Goal: Information Seeking & Learning: Learn about a topic

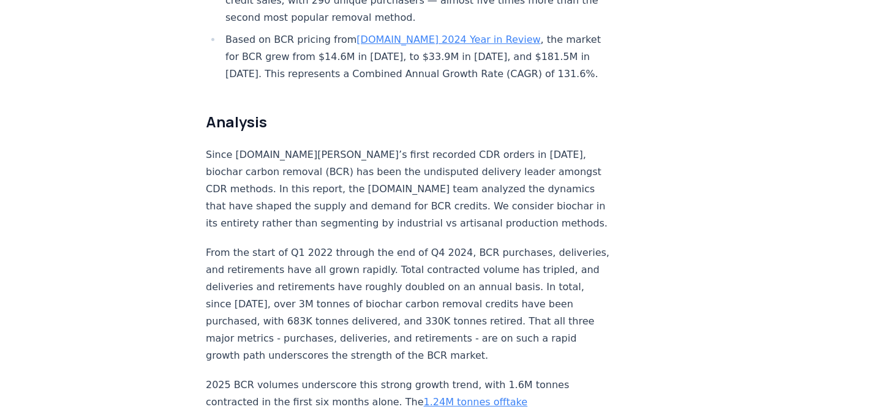
scroll to position [857, 0]
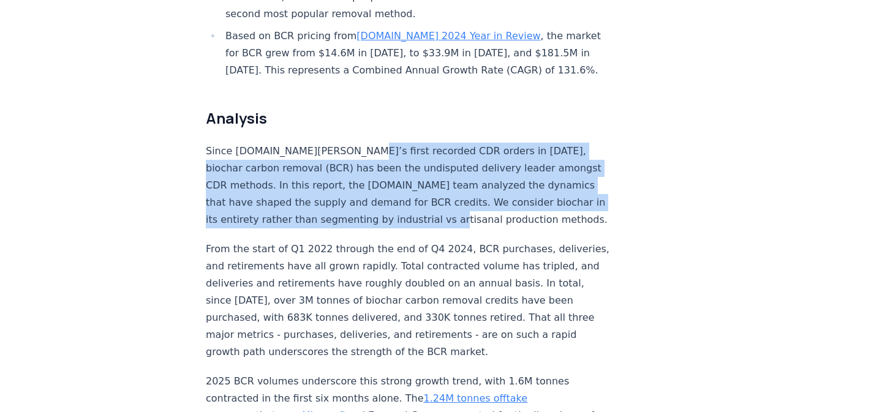
drag, startPoint x: 335, startPoint y: 113, endPoint x: 335, endPoint y: 184, distance: 71.1
click at [335, 184] on p "Since [DOMAIN_NAME][PERSON_NAME]’s first recorded CDR orders in [DATE], biochar…" at bounding box center [408, 186] width 405 height 86
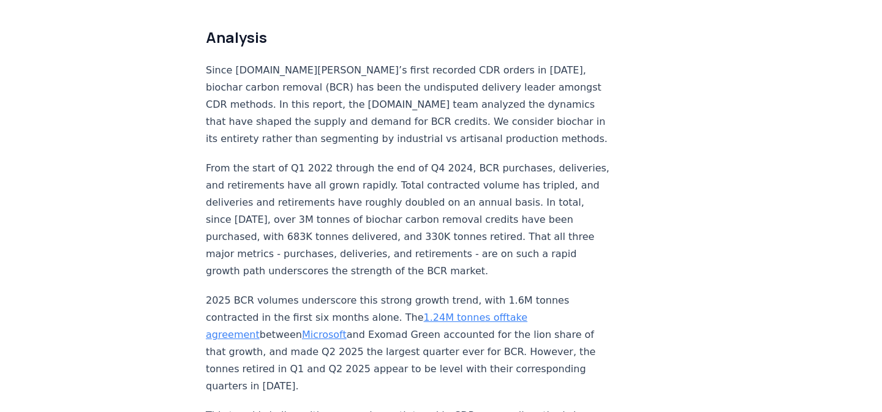
scroll to position [966, 0]
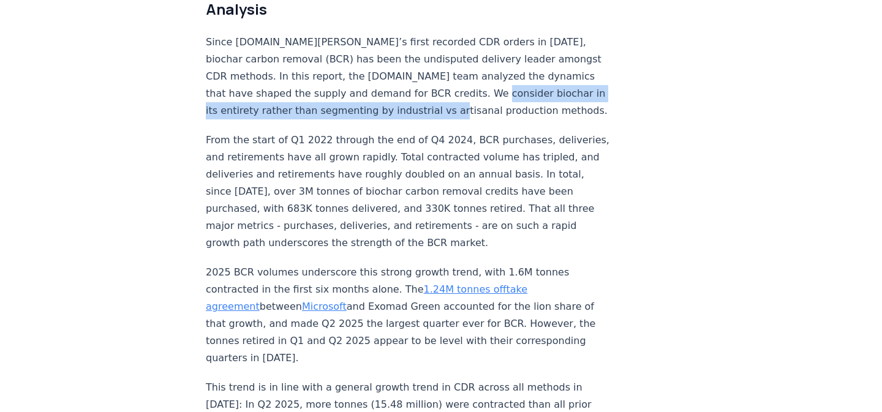
drag, startPoint x: 320, startPoint y: 51, endPoint x: 321, endPoint y: 67, distance: 16.6
click at [321, 67] on p "Since [DOMAIN_NAME][PERSON_NAME]’s first recorded CDR orders in [DATE], biochar…" at bounding box center [408, 77] width 405 height 86
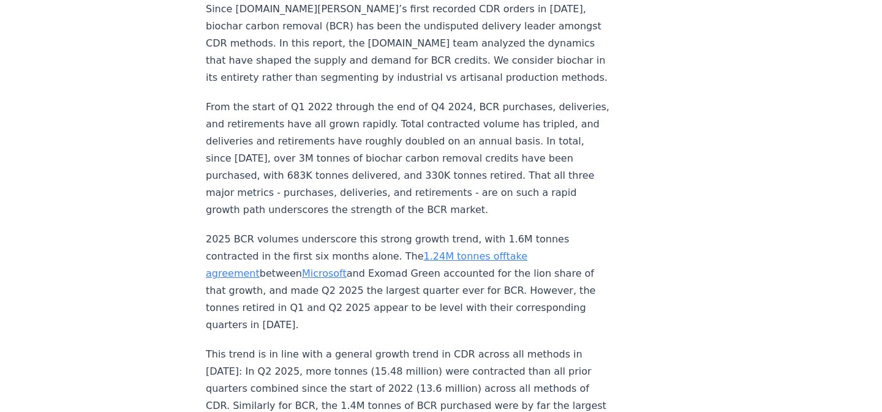
scroll to position [1003, 0]
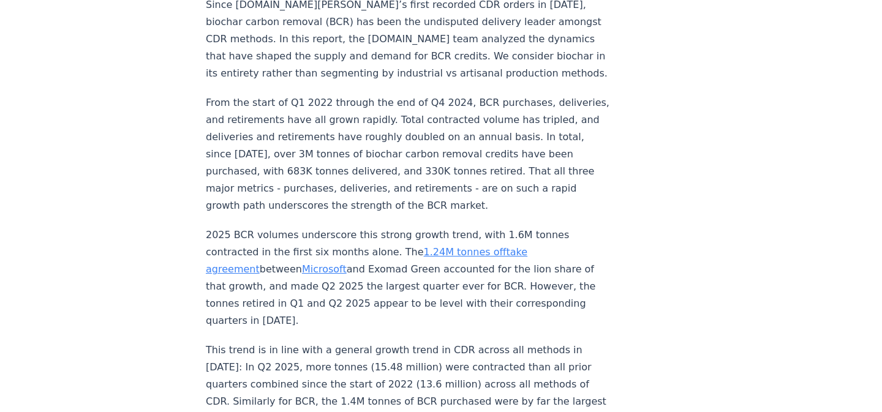
click at [337, 145] on p "From the start of Q1 2022 through the end of Q4 2024, BCR purchases, deliveries…" at bounding box center [408, 154] width 405 height 120
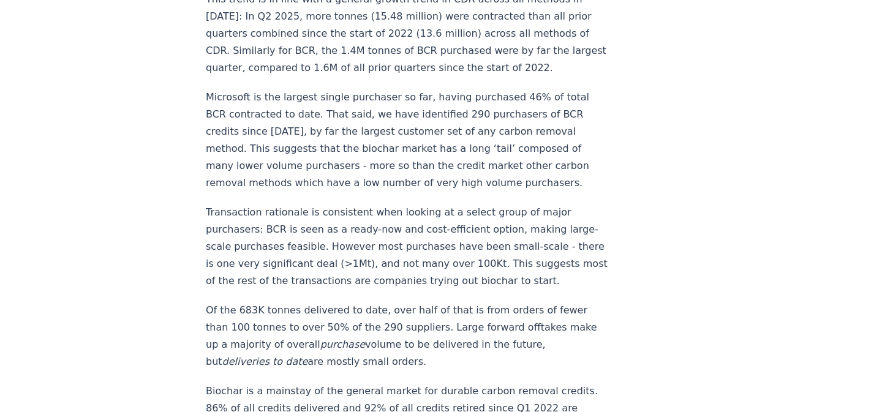
scroll to position [1355, 0]
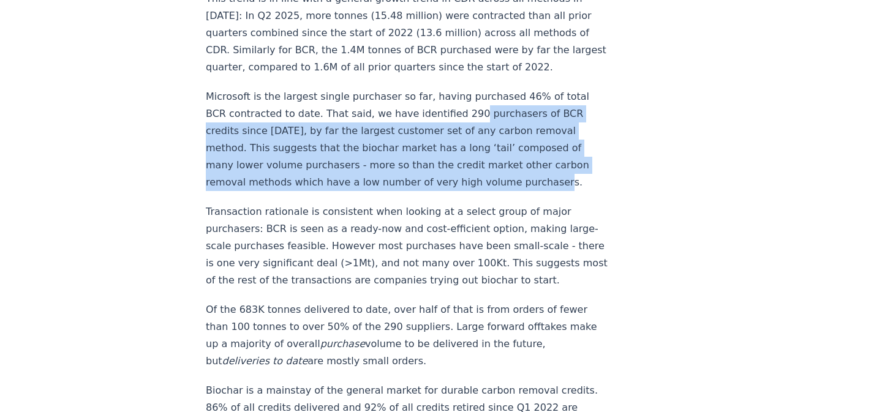
drag, startPoint x: 437, startPoint y: 41, endPoint x: 437, endPoint y: 106, distance: 64.9
click at [437, 106] on p "Microsoft is the largest single purchaser so far, having purchased 46% of total…" at bounding box center [408, 139] width 405 height 103
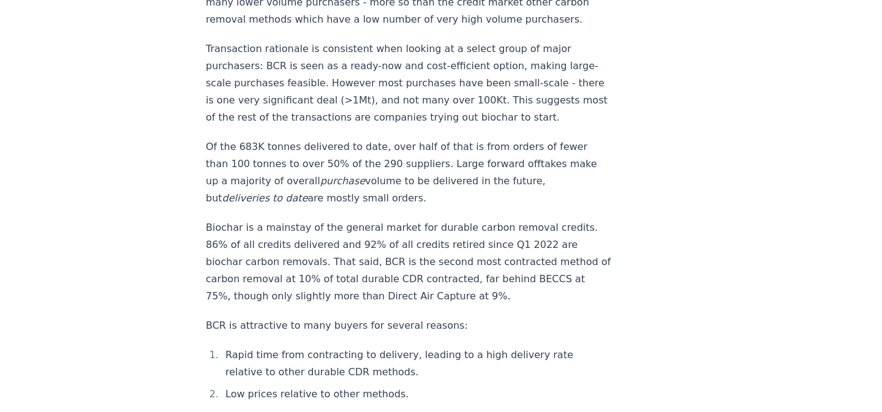
scroll to position [1519, 0]
click at [375, 137] on p "Of the 683K tonnes delivered to date, over half of that is from orders of fewer…" at bounding box center [408, 171] width 405 height 69
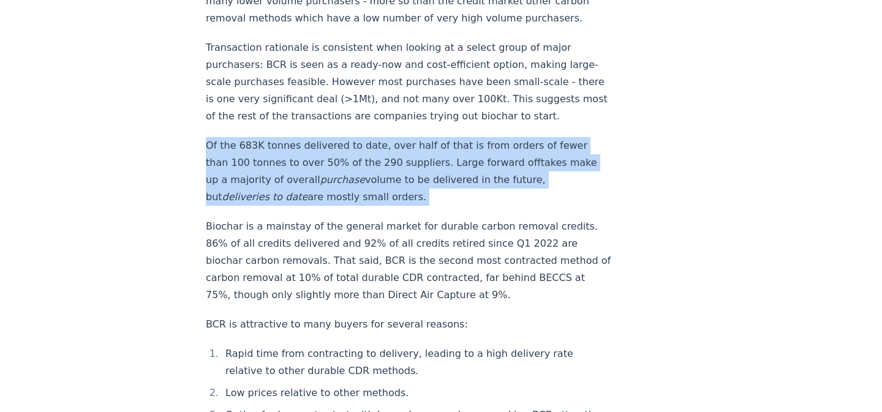
click at [375, 137] on p "Of the 683K tonnes delivered to date, over half of that is from orders of fewer…" at bounding box center [408, 171] width 405 height 69
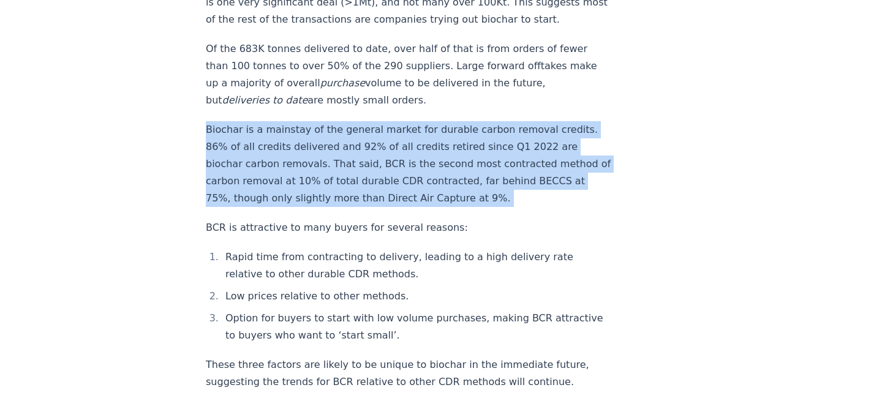
scroll to position [1617, 0]
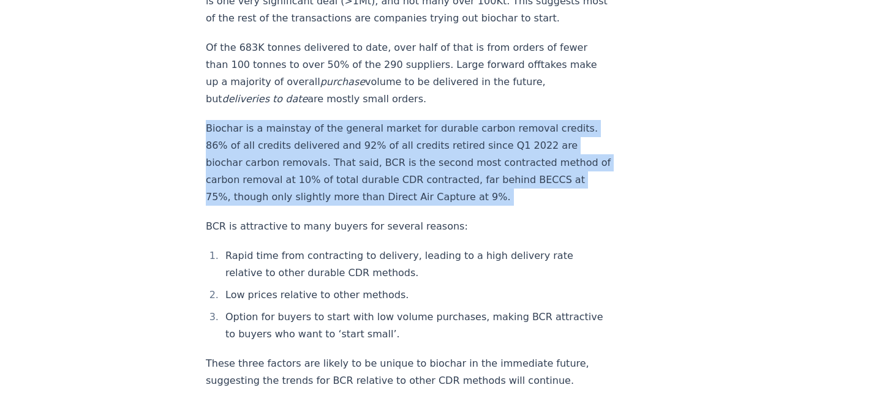
click at [371, 132] on p "Biochar is a mainstay of the general market for durable carbon removal credits.…" at bounding box center [408, 163] width 405 height 86
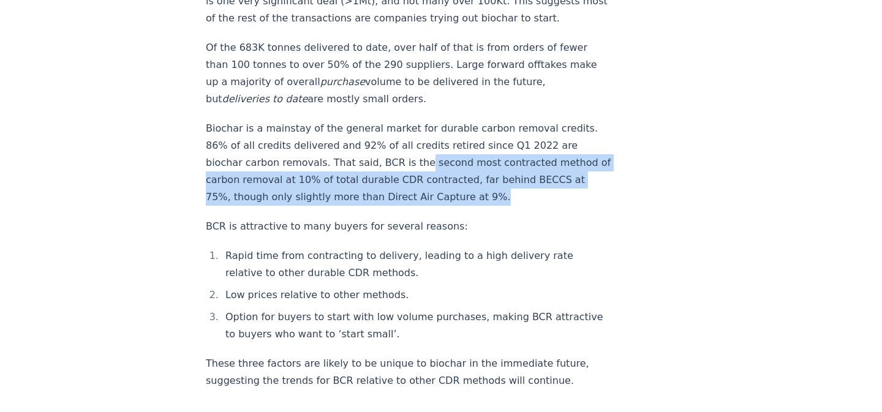
drag, startPoint x: 351, startPoint y: 121, endPoint x: 341, endPoint y: 97, distance: 25.5
click at [341, 120] on p "Biochar is a mainstay of the general market for durable carbon removal credits.…" at bounding box center [408, 163] width 405 height 86
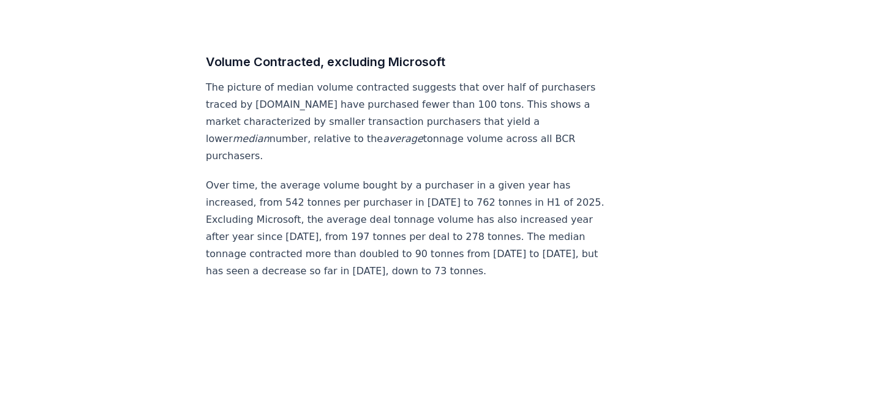
scroll to position [6836, 0]
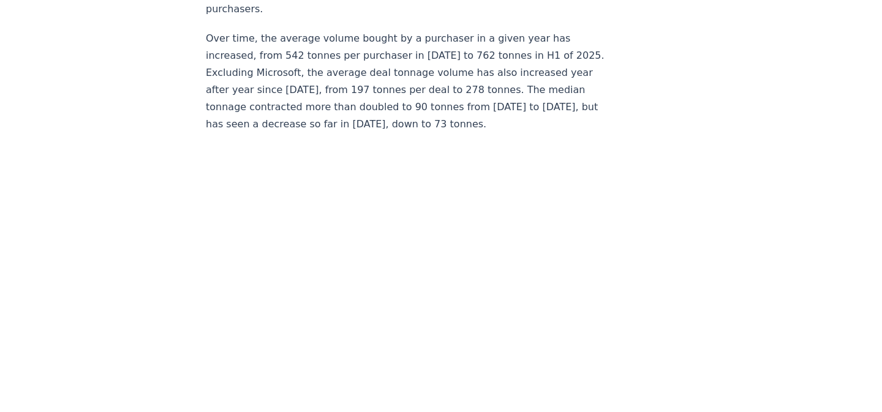
drag, startPoint x: 287, startPoint y: 309, endPoint x: 293, endPoint y: 378, distance: 69.4
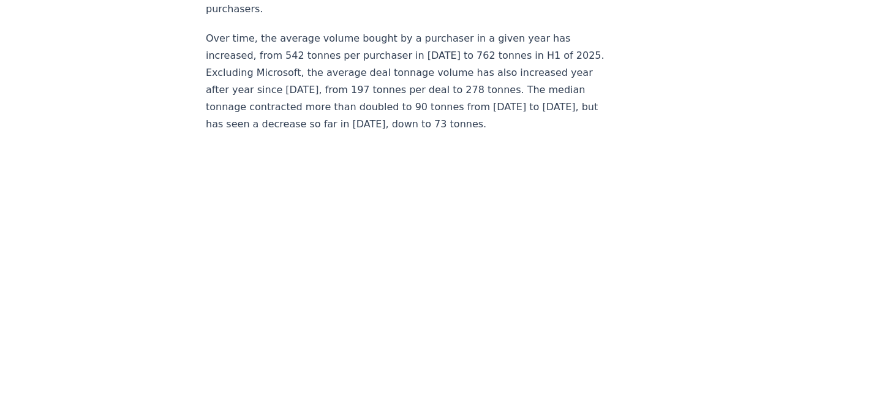
drag, startPoint x: 290, startPoint y: 341, endPoint x: 290, endPoint y: 378, distance: 36.8
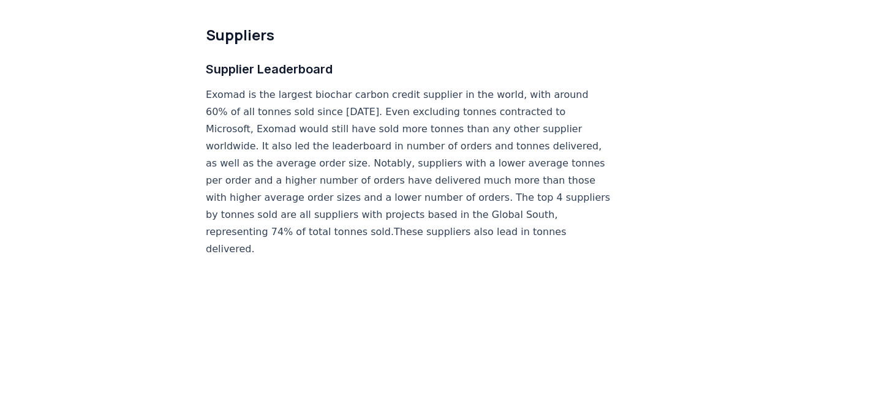
scroll to position [7283, 0]
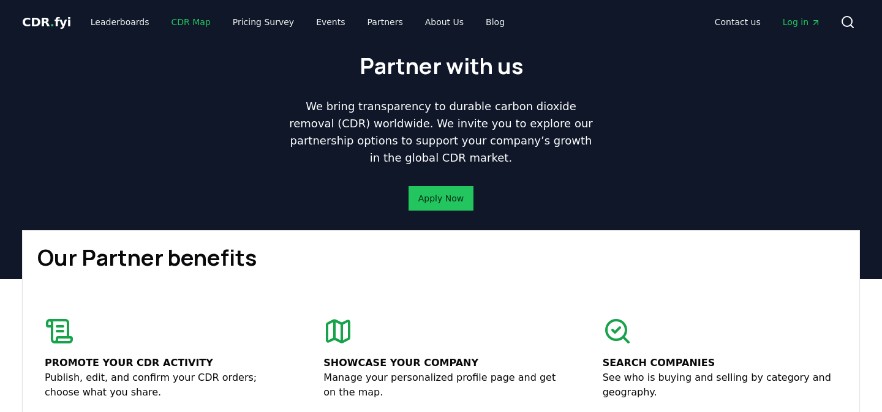
click at [182, 23] on link "CDR Map" at bounding box center [191, 22] width 59 height 22
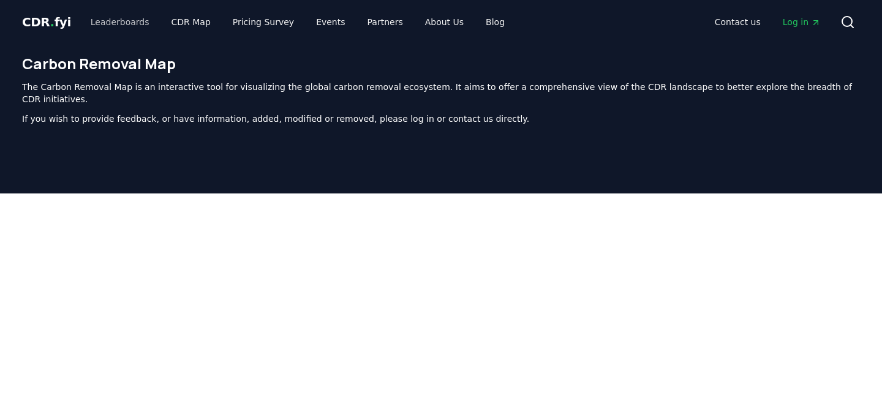
scroll to position [377, 0]
